Goal: Transaction & Acquisition: Purchase product/service

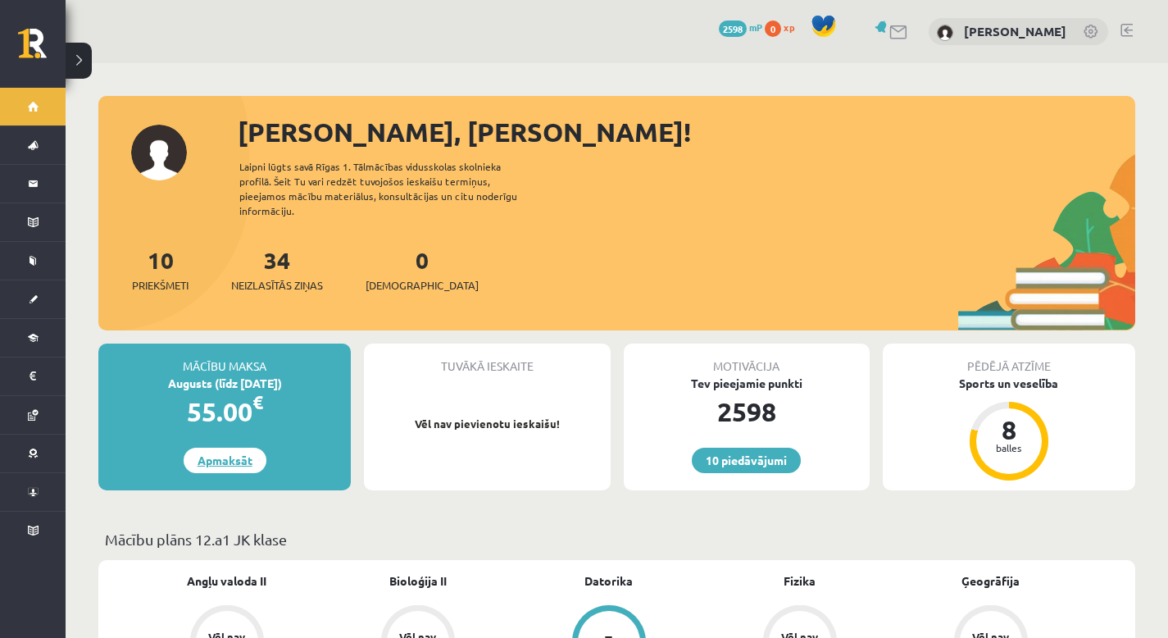
click at [227, 449] on link "Apmaksāt" at bounding box center [225, 459] width 83 height 25
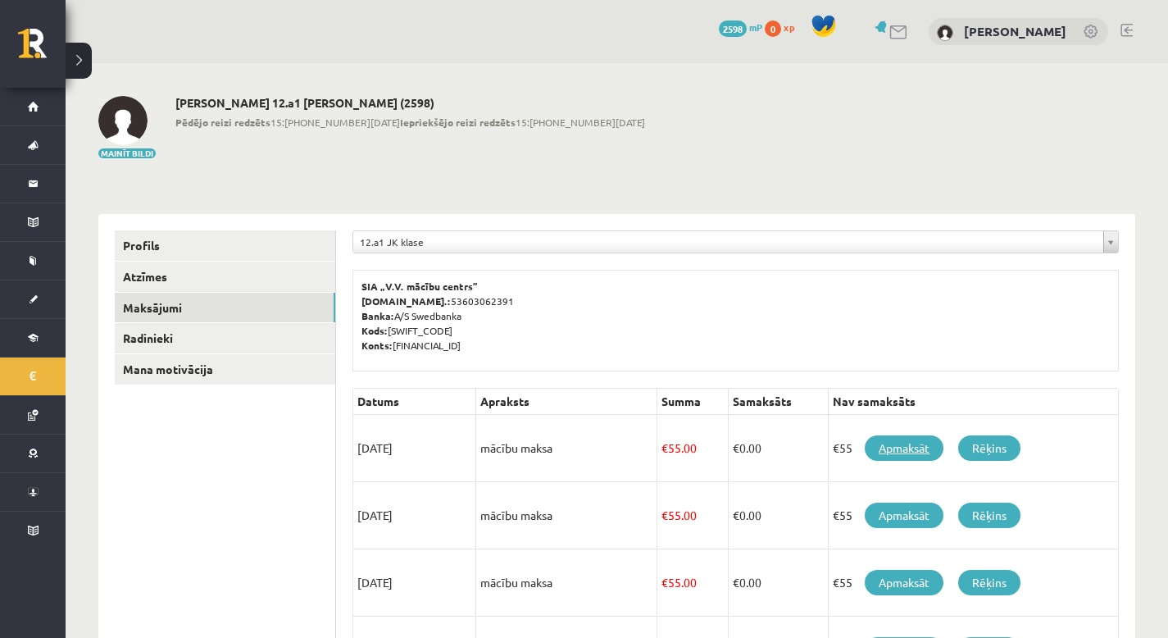
click at [912, 449] on link "Apmaksāt" at bounding box center [904, 447] width 79 height 25
